Goal: Navigation & Orientation: Find specific page/section

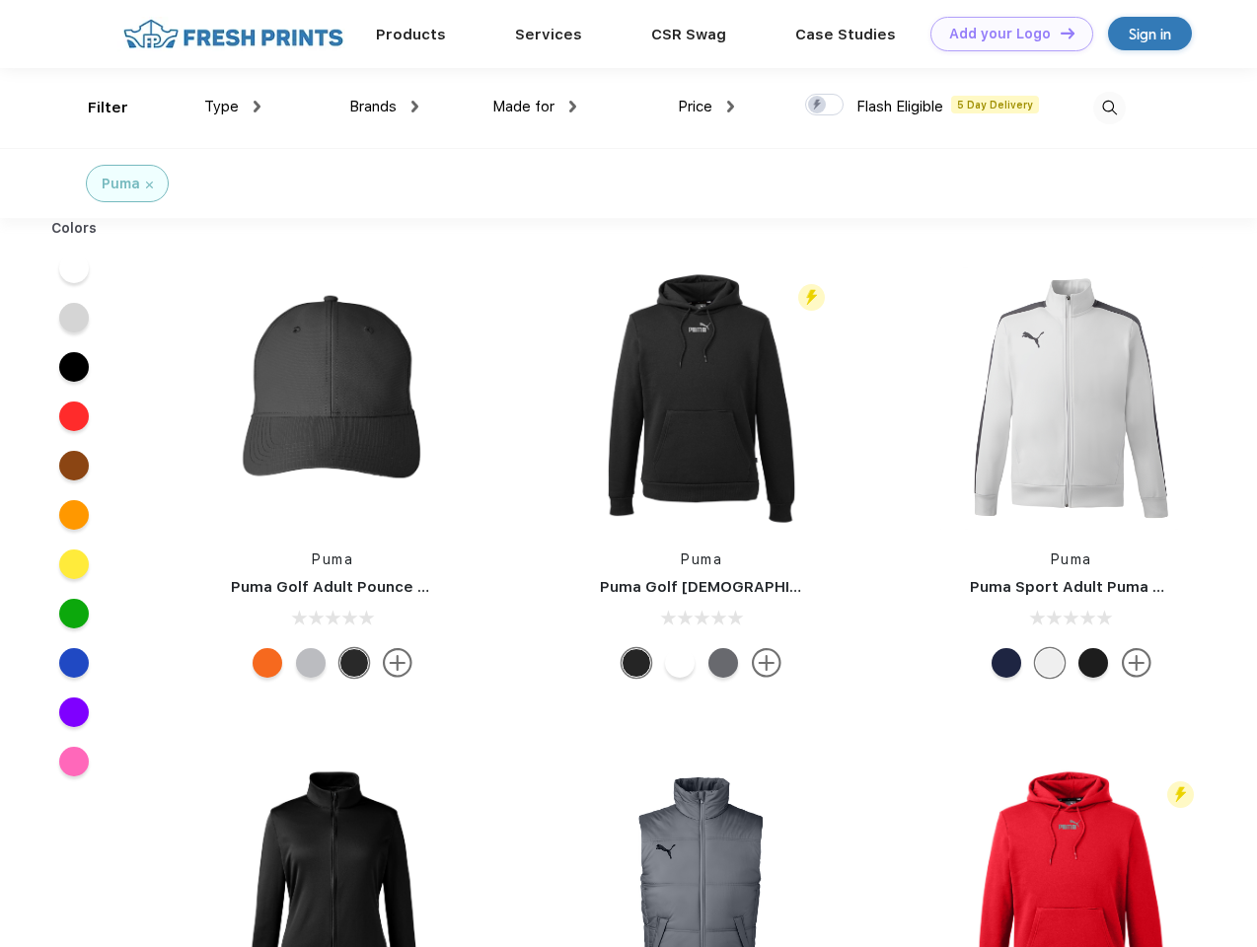
click at [1004, 34] on link "Add your Logo Design Tool" at bounding box center [1011, 34] width 163 height 35
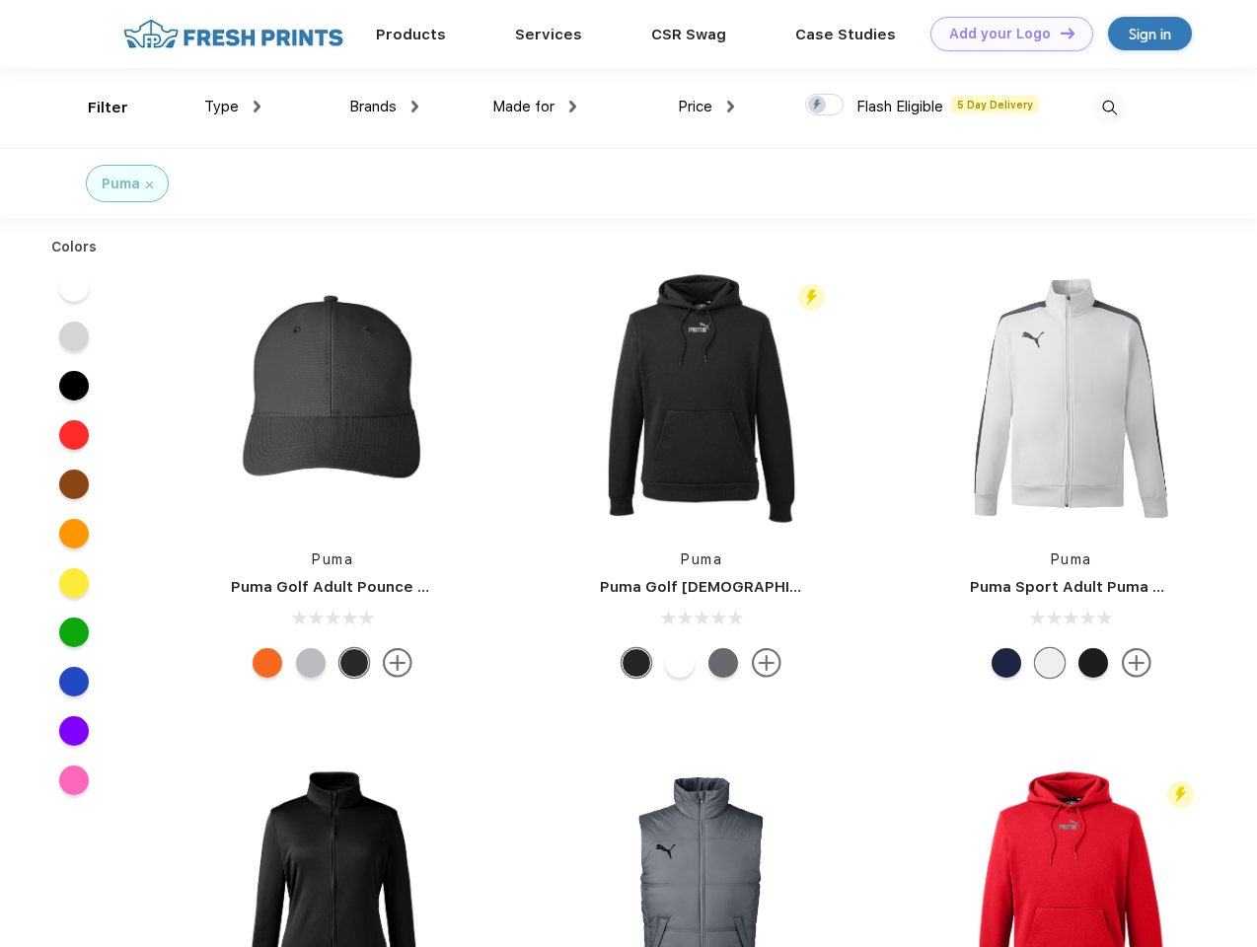
click at [0, 0] on div "Design Tool" at bounding box center [0, 0] width 0 height 0
click at [1058, 33] on link "Add your Logo Design Tool" at bounding box center [1011, 34] width 163 height 35
click at [95, 108] on div "Filter" at bounding box center [108, 108] width 40 height 23
click at [233, 107] on span "Type" at bounding box center [221, 107] width 35 height 18
click at [384, 107] on span "Brands" at bounding box center [372, 107] width 47 height 18
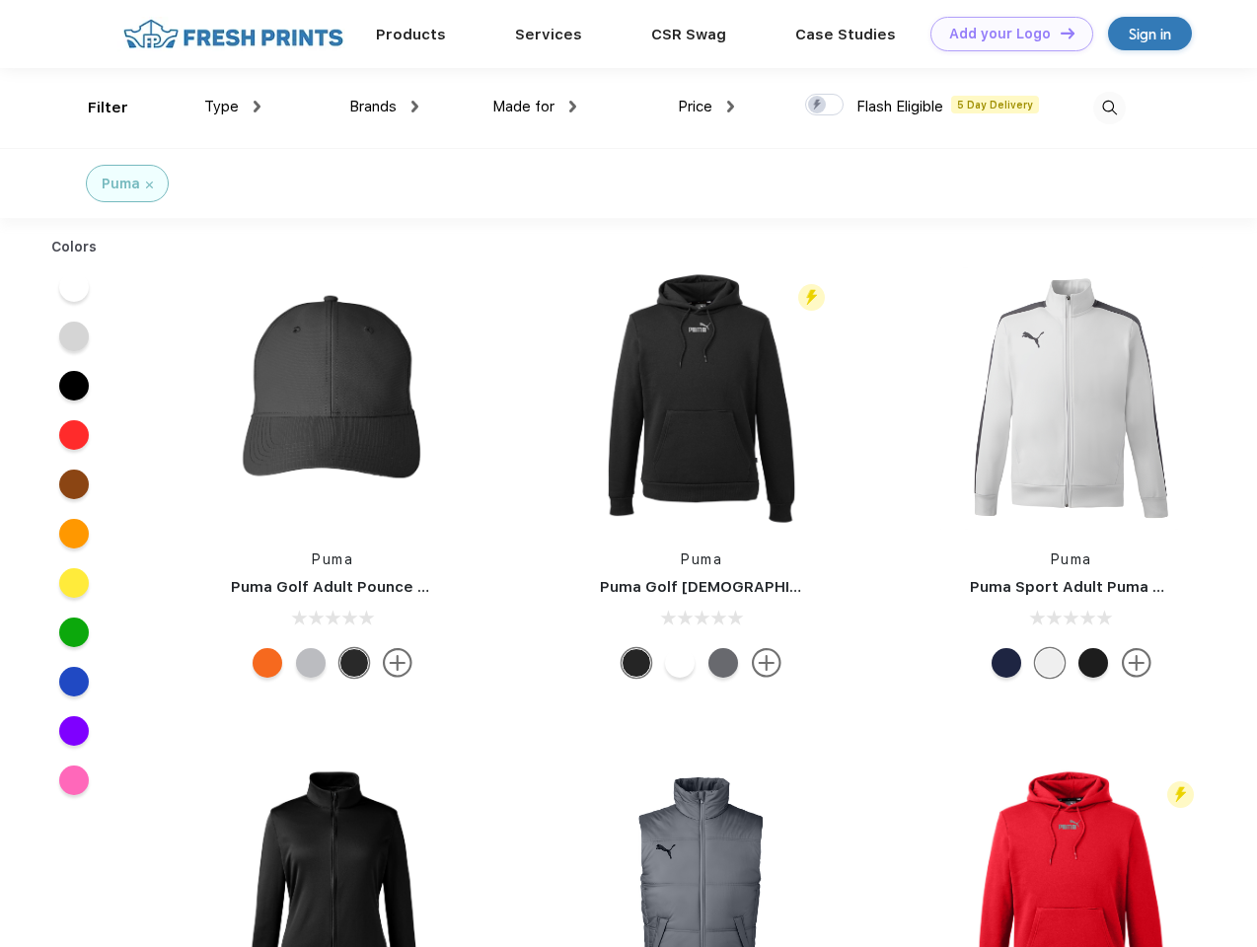
click at [535, 107] on span "Made for" at bounding box center [523, 107] width 62 height 18
click at [706, 107] on span "Price" at bounding box center [695, 107] width 35 height 18
click at [825, 106] on div at bounding box center [824, 105] width 38 height 22
click at [818, 106] on input "checkbox" at bounding box center [811, 99] width 13 height 13
click at [1109, 108] on img at bounding box center [1109, 108] width 33 height 33
